Goal: Information Seeking & Learning: Learn about a topic

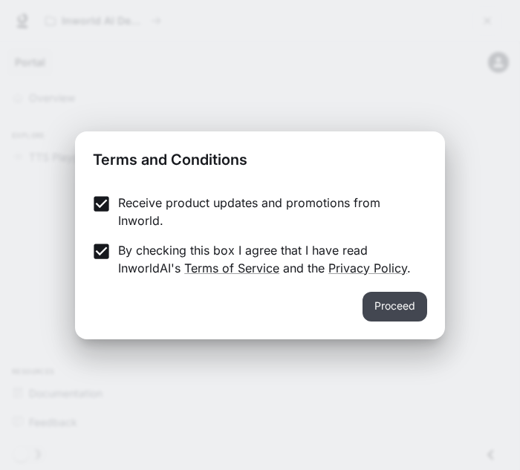
click at [370, 302] on button "Proceed" at bounding box center [395, 307] width 65 height 30
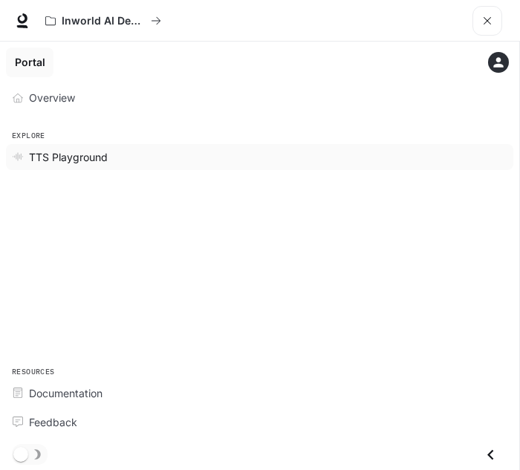
click at [65, 157] on span "TTS Playground" at bounding box center [68, 157] width 79 height 16
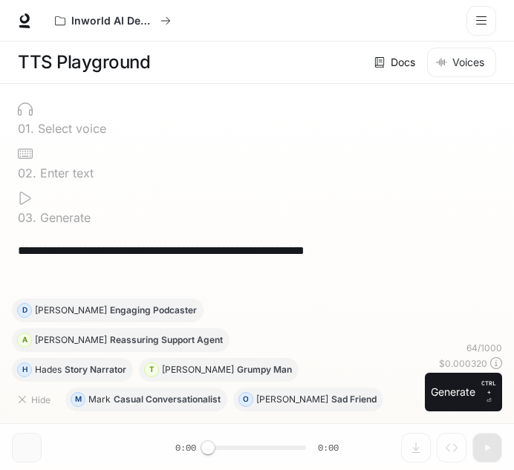
scroll to position [1, 0]
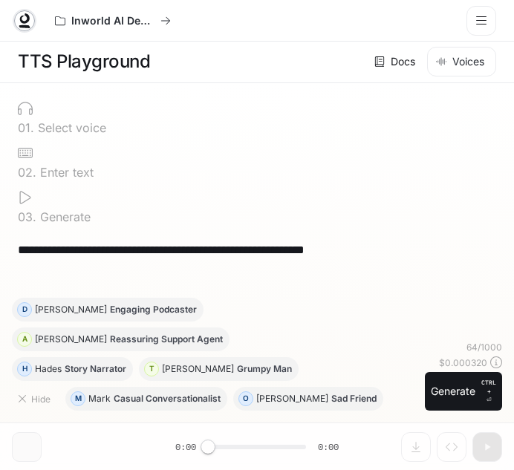
click at [27, 20] on icon at bounding box center [24, 18] width 10 height 10
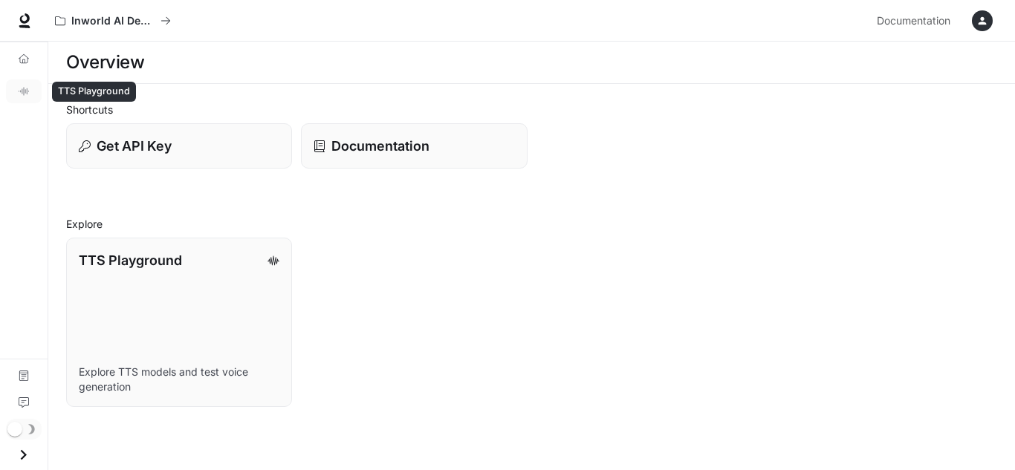
click at [12, 89] on link "TTS Playground" at bounding box center [24, 92] width 36 height 24
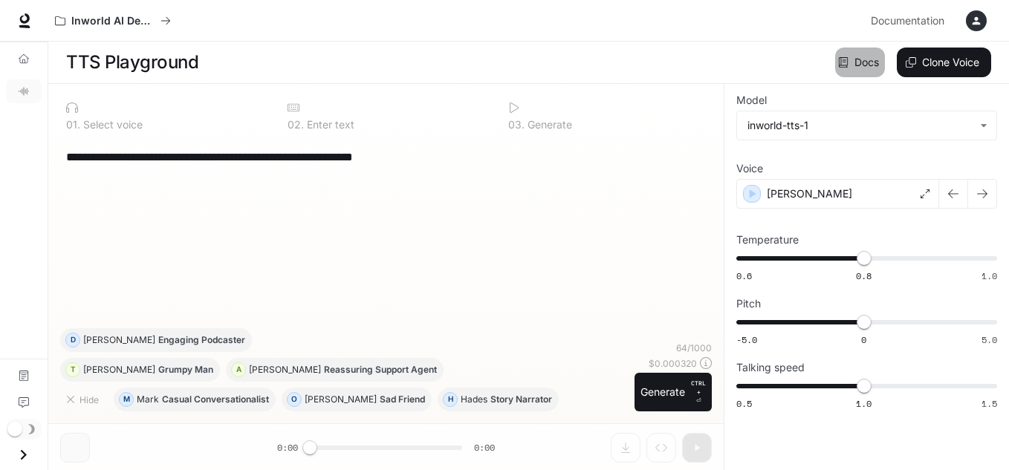
click at [519, 66] on link "Docs" at bounding box center [860, 63] width 50 height 30
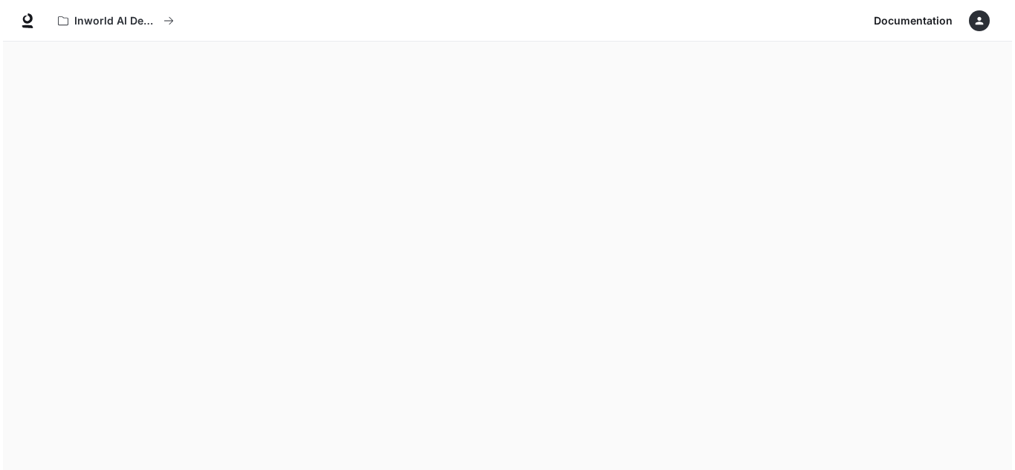
scroll to position [42, 0]
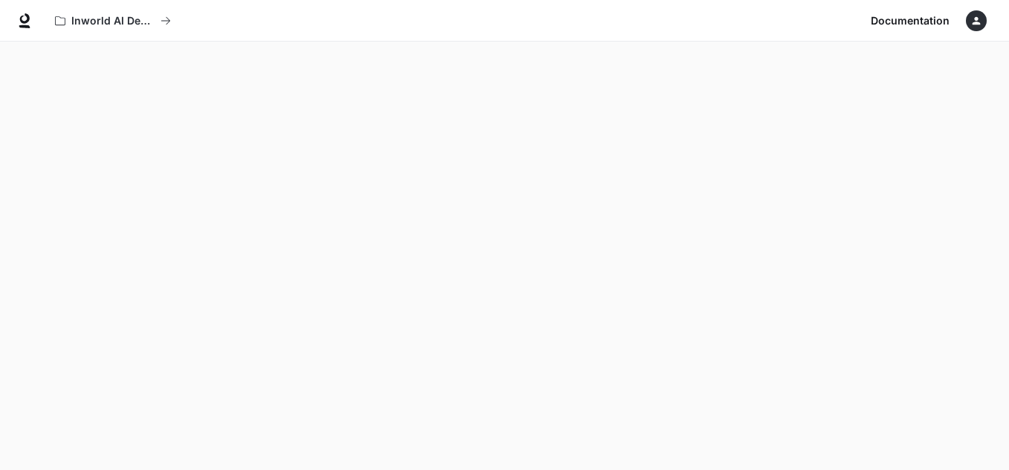
click at [519, 24] on div "button" at bounding box center [976, 20] width 21 height 21
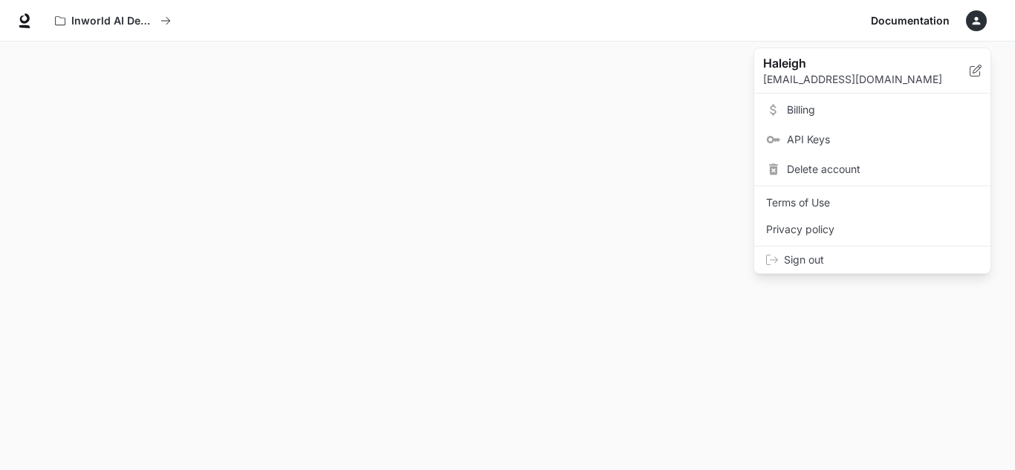
click at [519, 118] on link "Billing" at bounding box center [872, 110] width 230 height 27
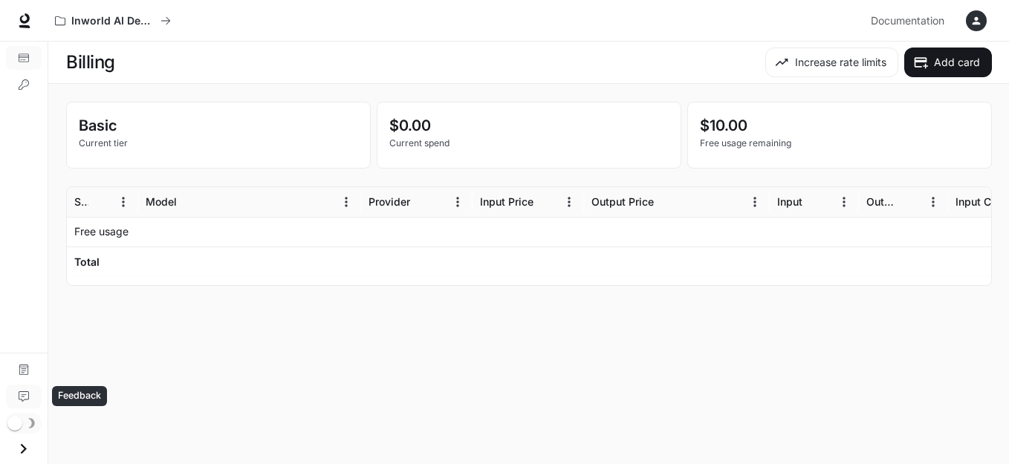
click at [27, 404] on link "Feedback" at bounding box center [24, 397] width 36 height 24
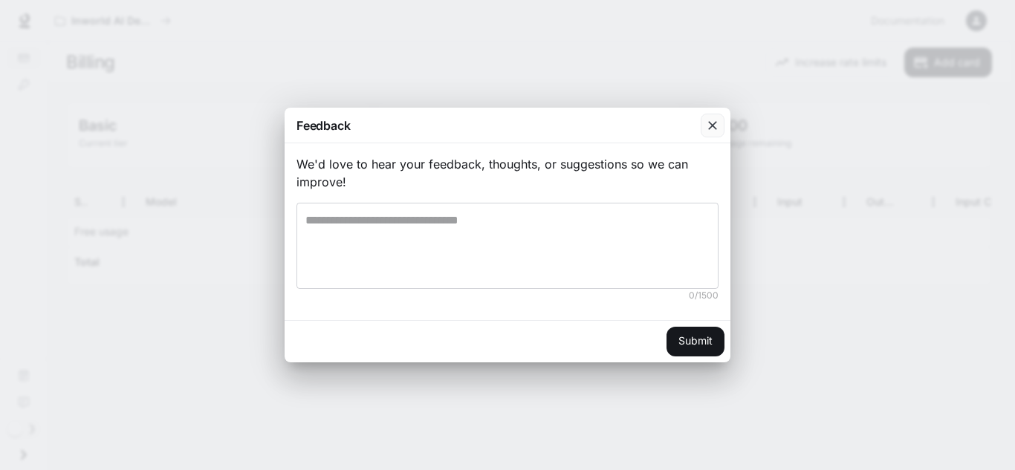
click at [519, 122] on icon "button" at bounding box center [712, 125] width 15 height 15
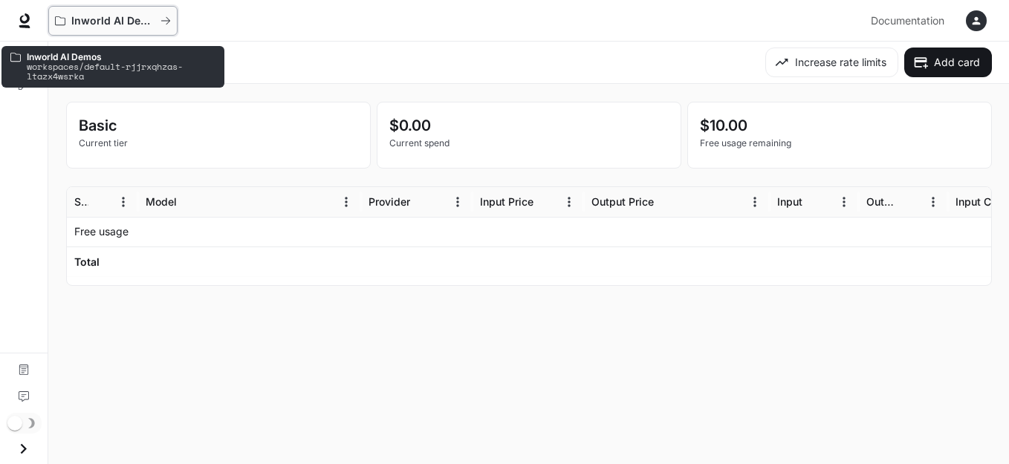
click at [95, 17] on p "Inworld AI Demos" at bounding box center [112, 21] width 83 height 13
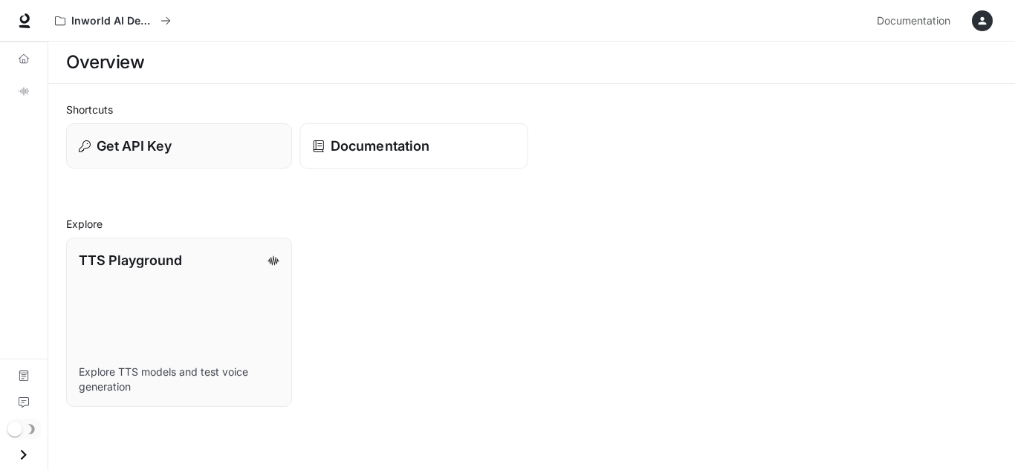
click at [359, 163] on link "Documentation" at bounding box center [414, 146] width 228 height 46
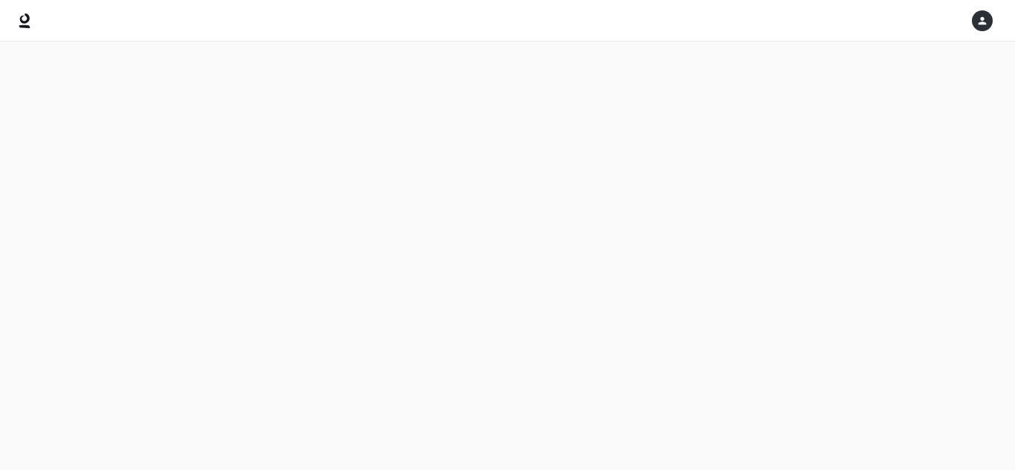
click at [361, 160] on main at bounding box center [507, 256] width 1015 height 429
